Goal: Transaction & Acquisition: Purchase product/service

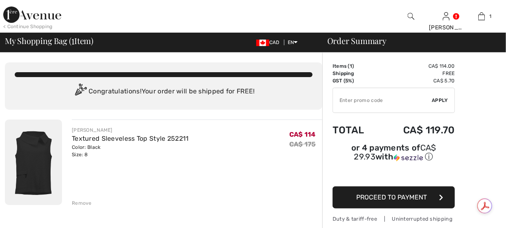
click at [11, 11] on img at bounding box center [32, 15] width 58 height 16
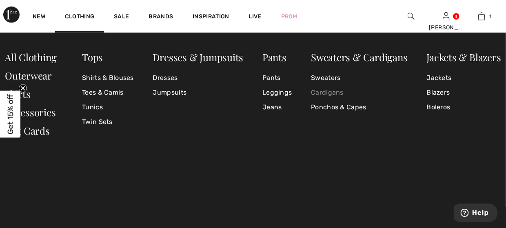
scroll to position [122, 0]
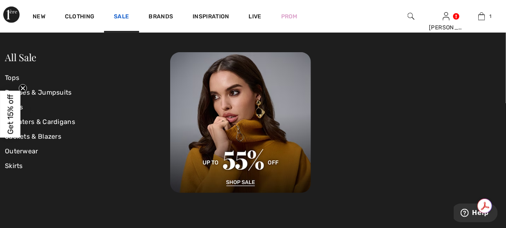
click at [123, 16] on link "Sale" at bounding box center [121, 17] width 15 height 9
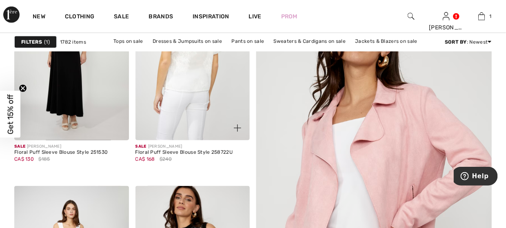
scroll to position [286, 0]
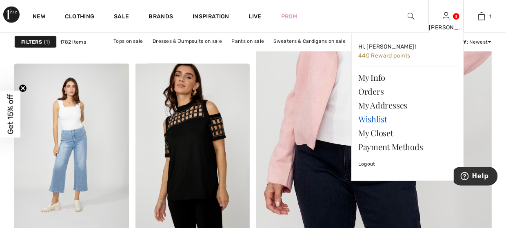
click at [366, 121] on link "Wishlist" at bounding box center [407, 119] width 99 height 14
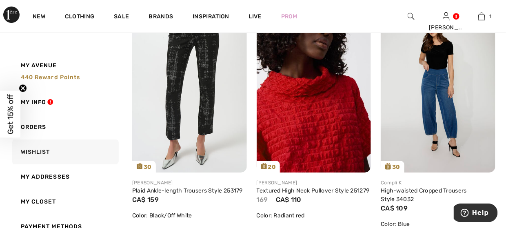
scroll to position [898, 0]
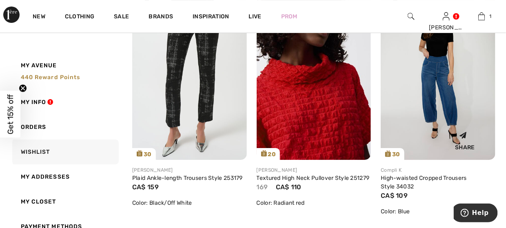
click at [447, 76] on img at bounding box center [438, 74] width 115 height 172
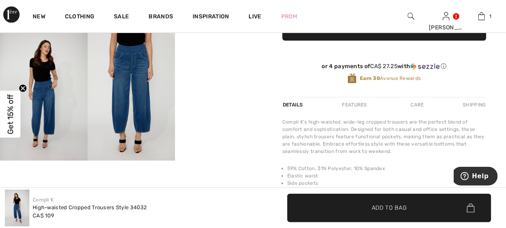
scroll to position [204, 0]
